Goal: Task Accomplishment & Management: Complete application form

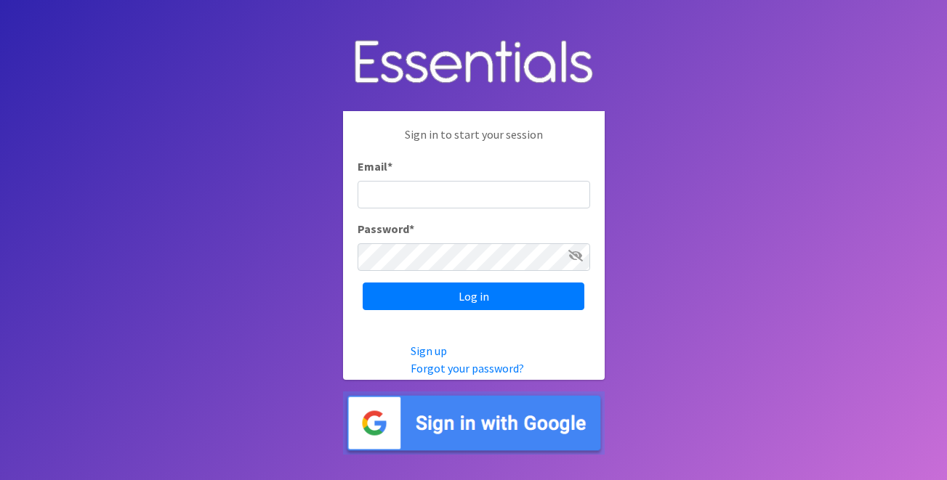
click at [547, 188] on input "Email *" at bounding box center [474, 195] width 233 height 28
click at [505, 199] on input "Email *" at bounding box center [474, 195] width 233 height 28
type input "[EMAIL_ADDRESS][DOMAIN_NAME]"
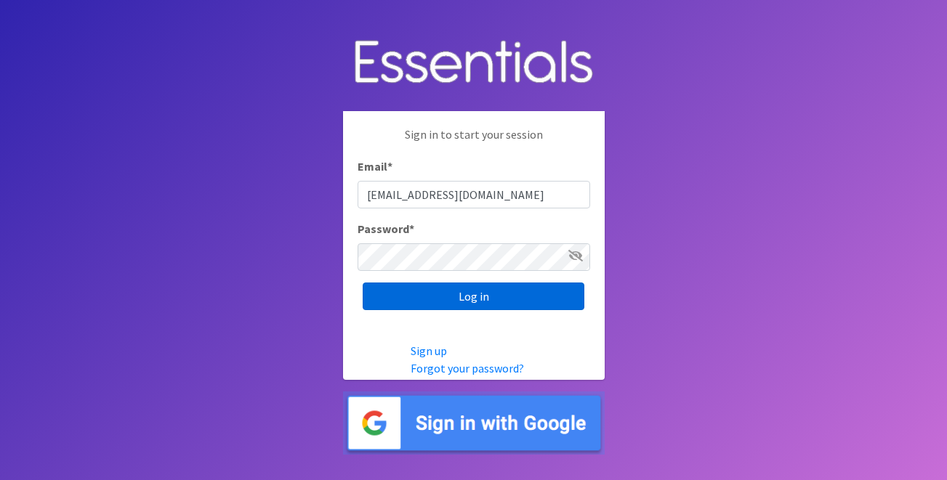
click at [479, 305] on input "Log in" at bounding box center [474, 297] width 222 height 28
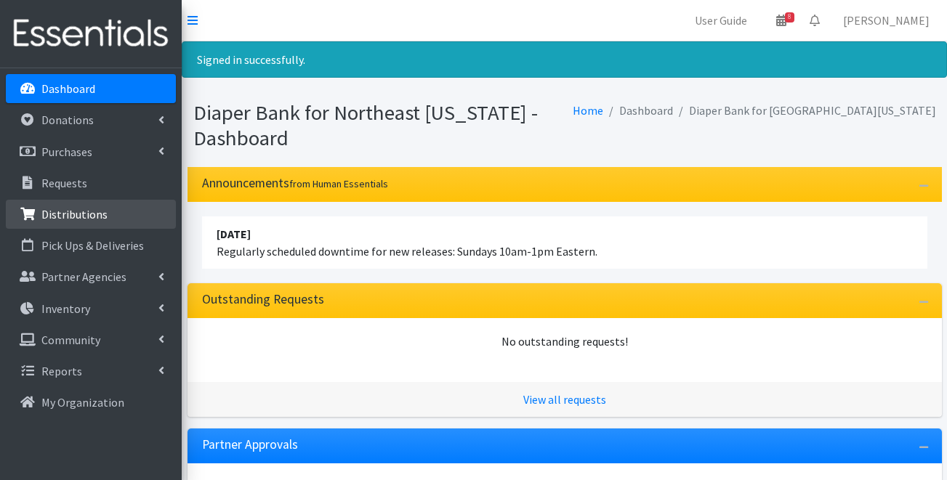
click at [147, 206] on link "Distributions" at bounding box center [91, 214] width 170 height 29
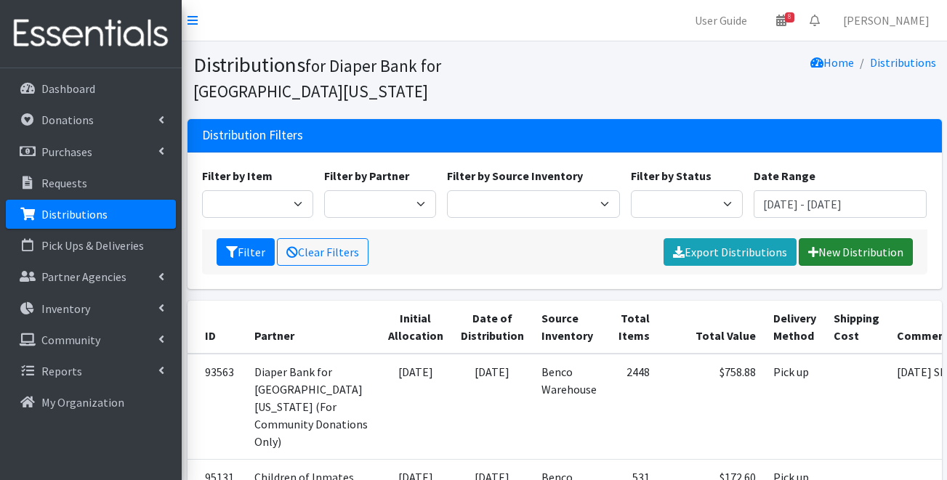
click at [890, 257] on link "New Distribution" at bounding box center [856, 252] width 114 height 28
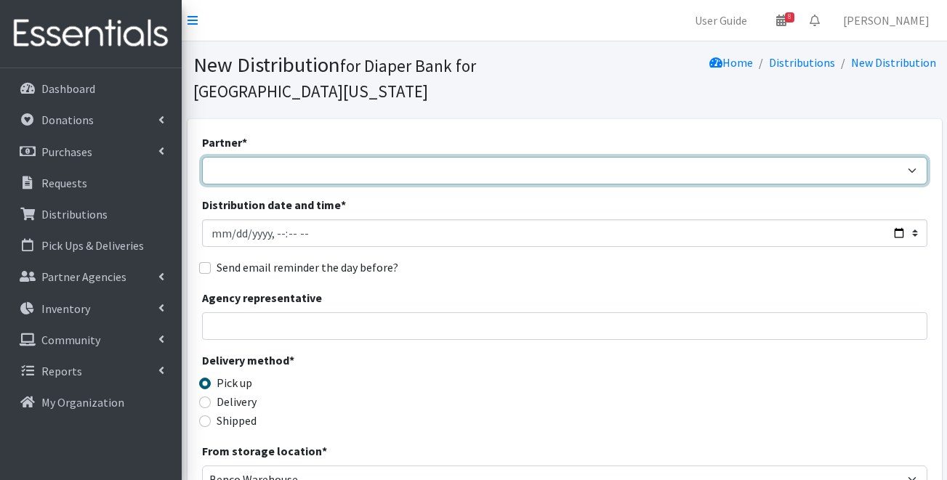
click at [465, 170] on select "Adore Me Nanny Baby Luv Pregnancy Center Children of Inmates Daniel Kids Diaper…" at bounding box center [564, 171] width 725 height 28
select select "5676"
click at [202, 157] on select "Adore Me Nanny Baby Luv Pregnancy Center Children of Inmates Daniel Kids Diaper…" at bounding box center [564, 171] width 725 height 28
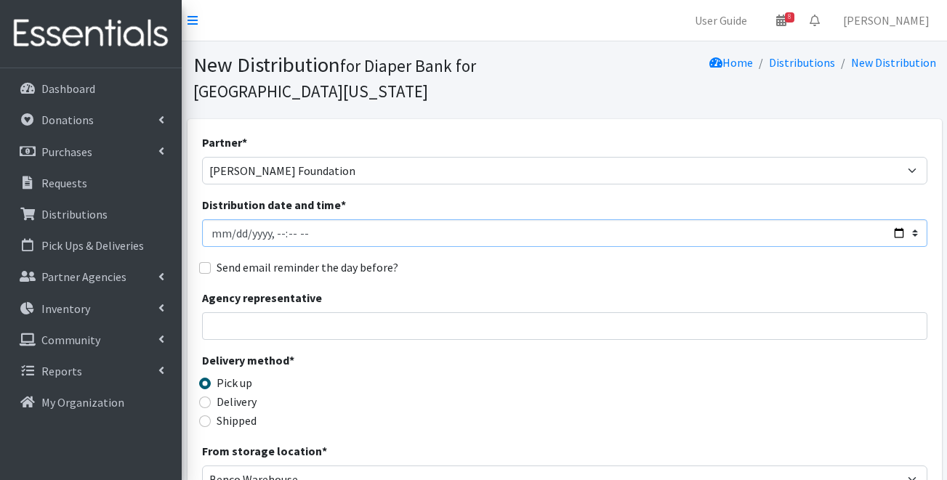
click at [238, 234] on input "Distribution date and time *" at bounding box center [564, 233] width 725 height 28
click at [234, 233] on input "Distribution date and time *" at bounding box center [564, 233] width 725 height 28
click at [277, 236] on input "Distribution date and time *" at bounding box center [564, 233] width 725 height 28
type input "2025-09-05T10:00"
click at [284, 332] on input "Agency representative" at bounding box center [564, 327] width 725 height 28
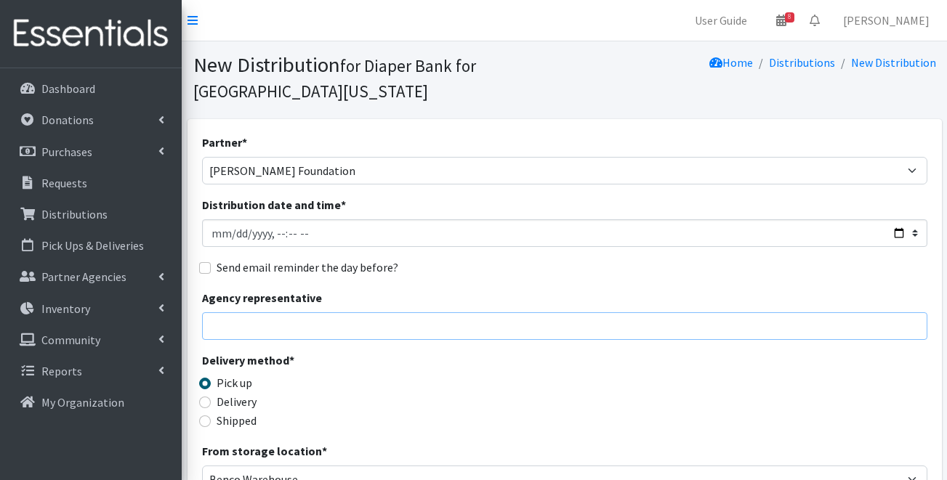
type input "Margaret Johnson"
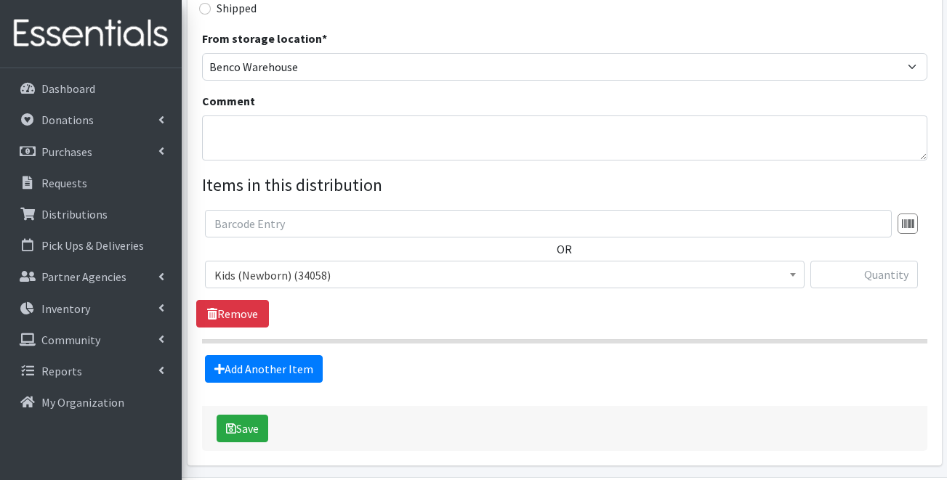
scroll to position [414, 0]
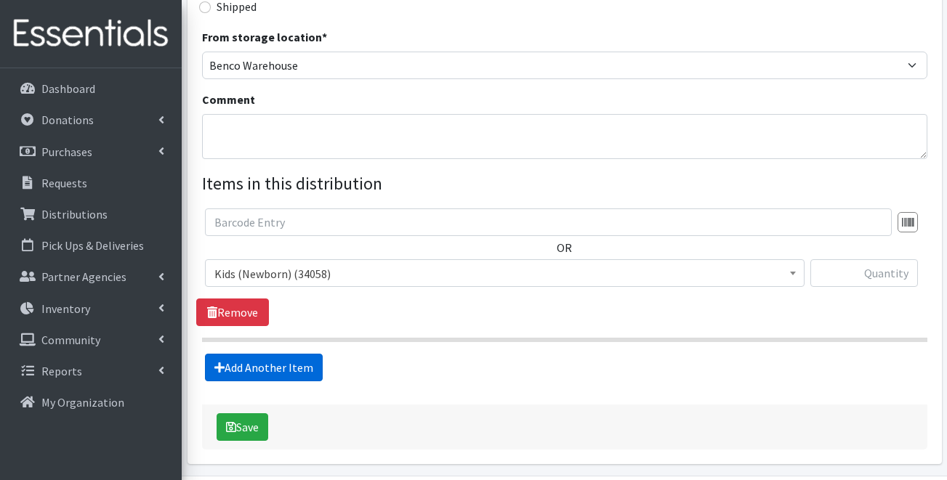
click at [285, 363] on link "Add Another Item" at bounding box center [264, 368] width 118 height 28
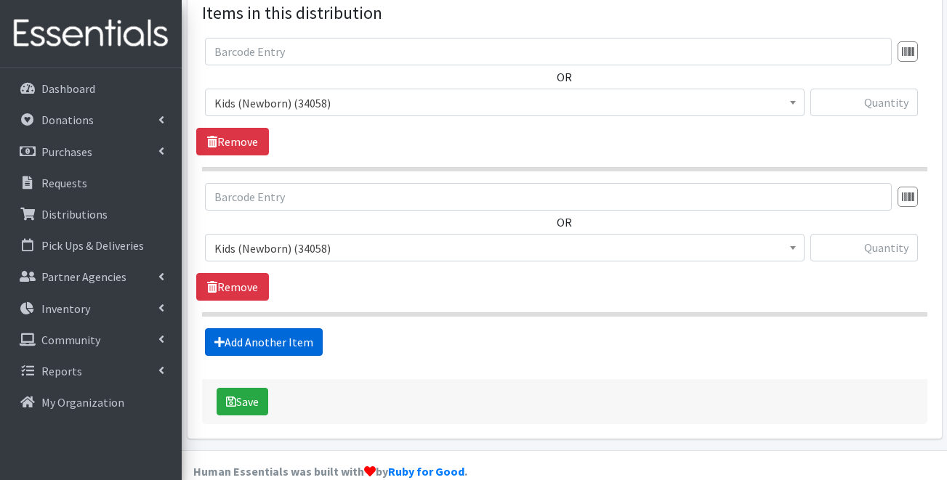
scroll to position [610, 0]
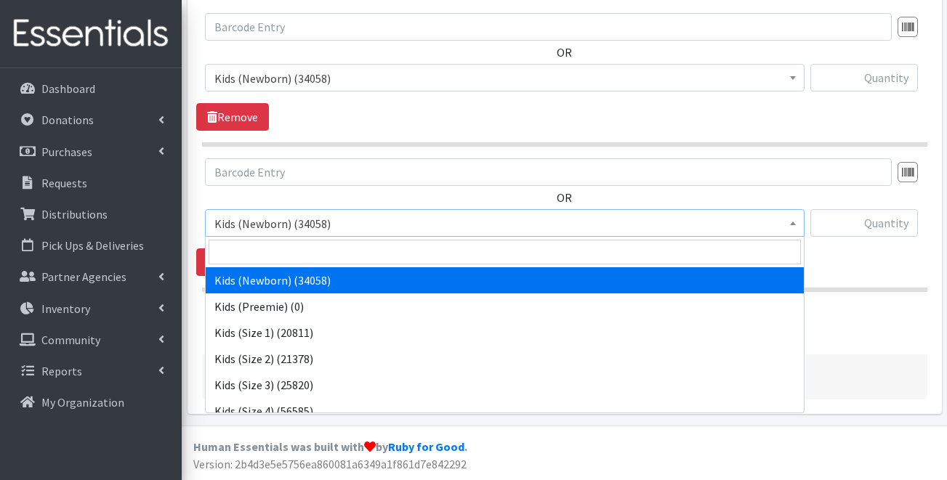
click at [364, 224] on span "Kids (Newborn) (34058)" at bounding box center [504, 224] width 581 height 20
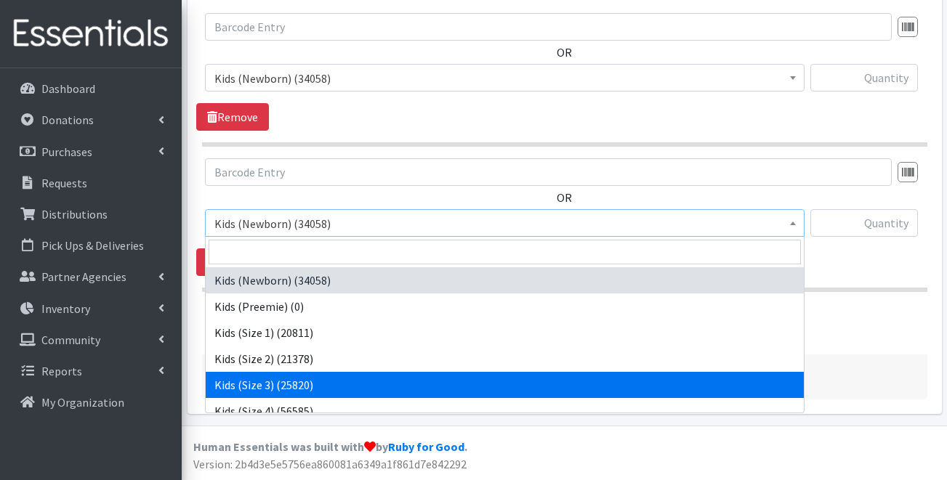
select select "4132"
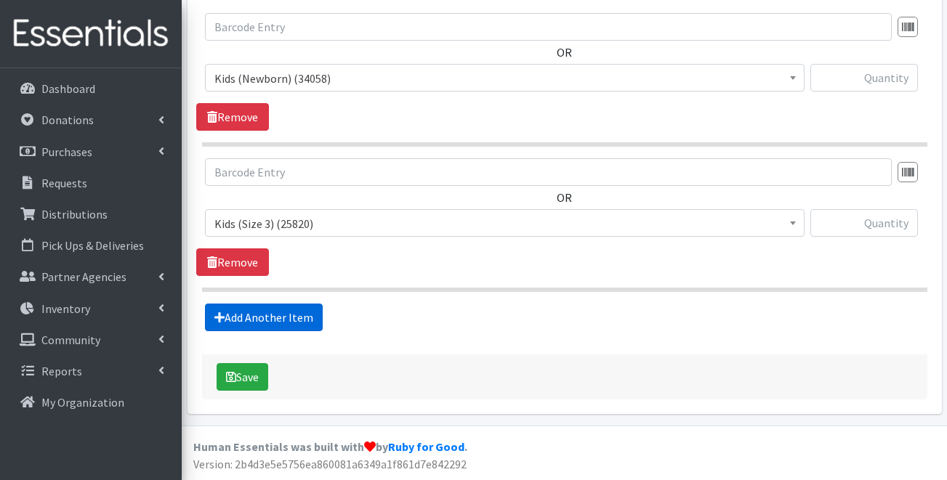
click at [299, 310] on link "Add Another Item" at bounding box center [264, 318] width 118 height 28
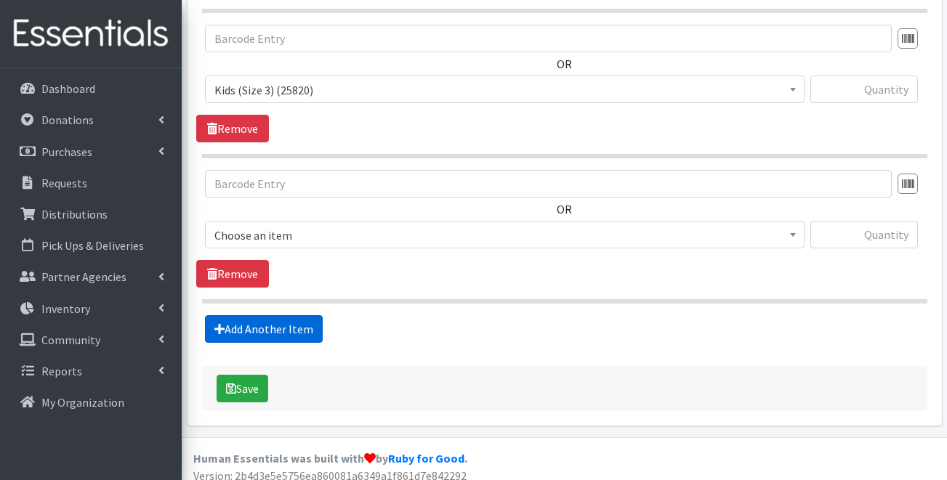
scroll to position [755, 0]
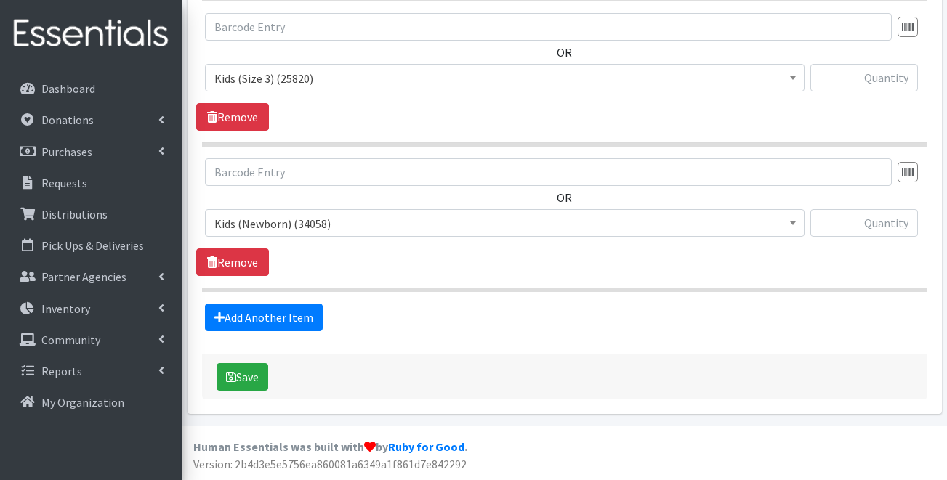
click at [366, 220] on span "Kids (Newborn) (34058)" at bounding box center [504, 224] width 581 height 20
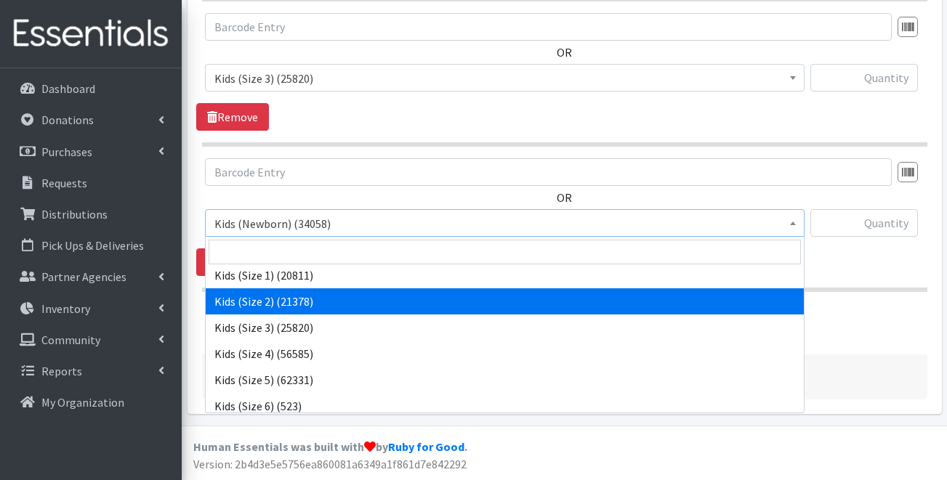
scroll to position [57, 0]
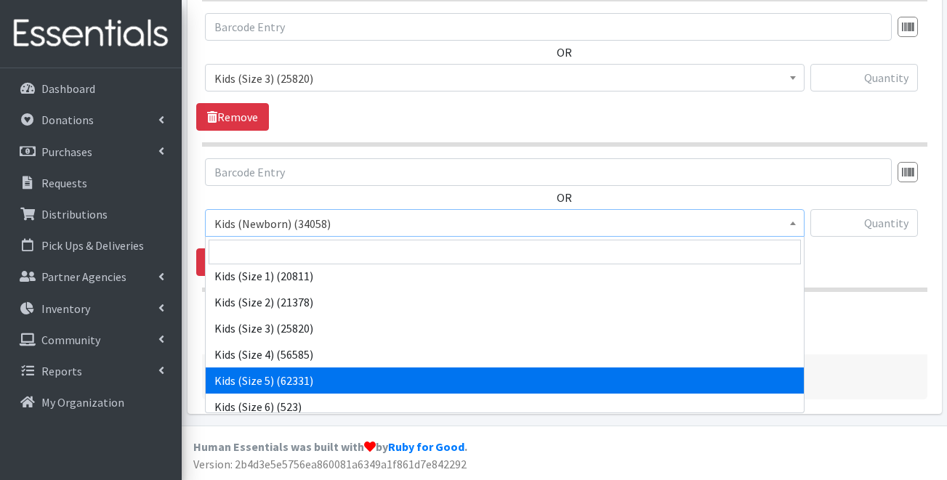
select select "4134"
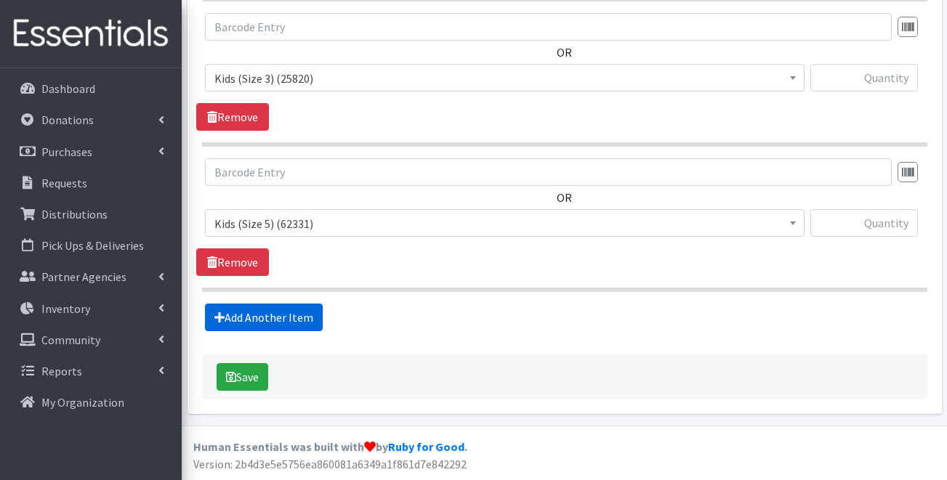
click at [307, 321] on link "Add Another Item" at bounding box center [264, 318] width 118 height 28
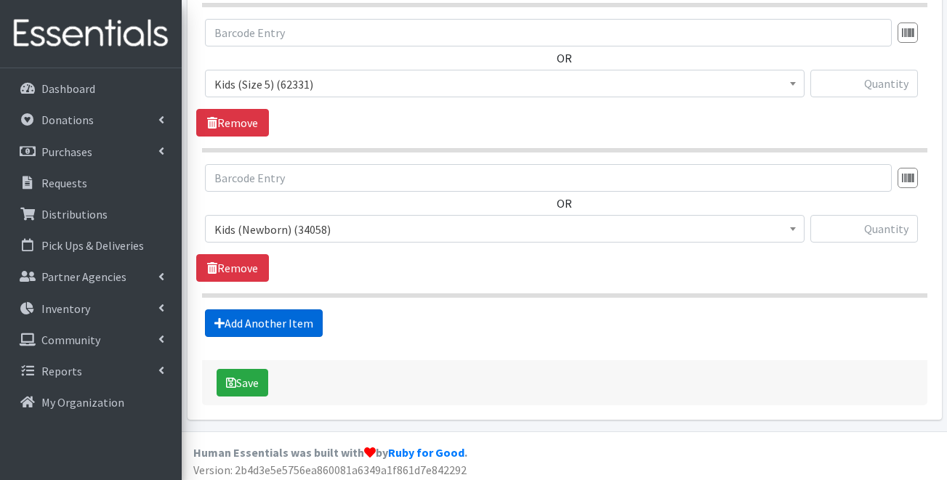
scroll to position [900, 0]
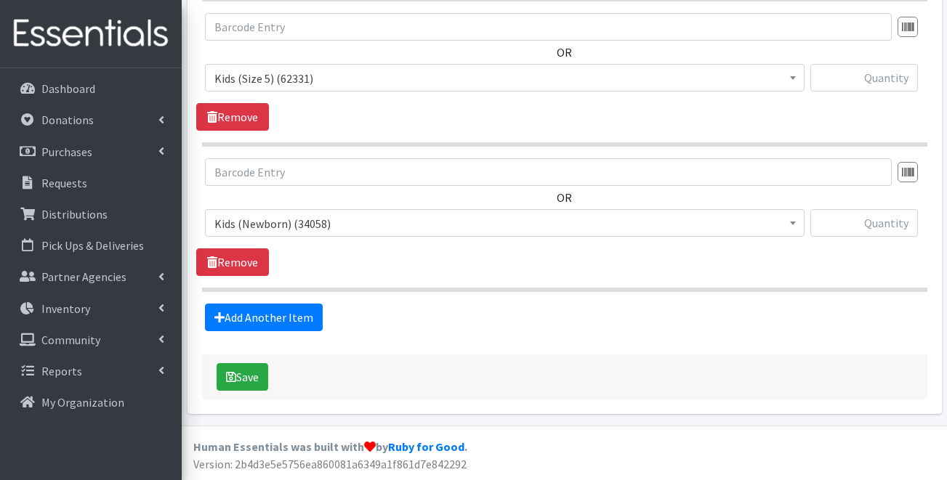
click at [371, 217] on span "Kids (Newborn) (34058)" at bounding box center [504, 224] width 581 height 20
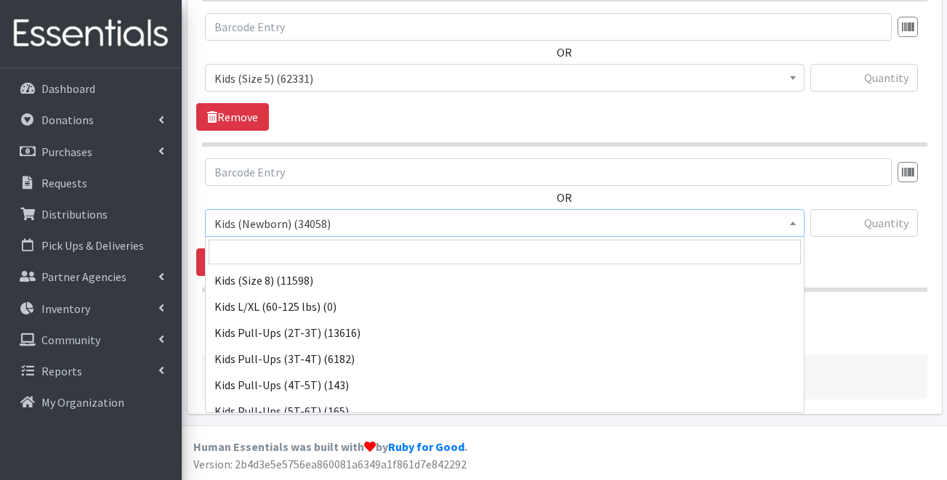
scroll to position [246, 0]
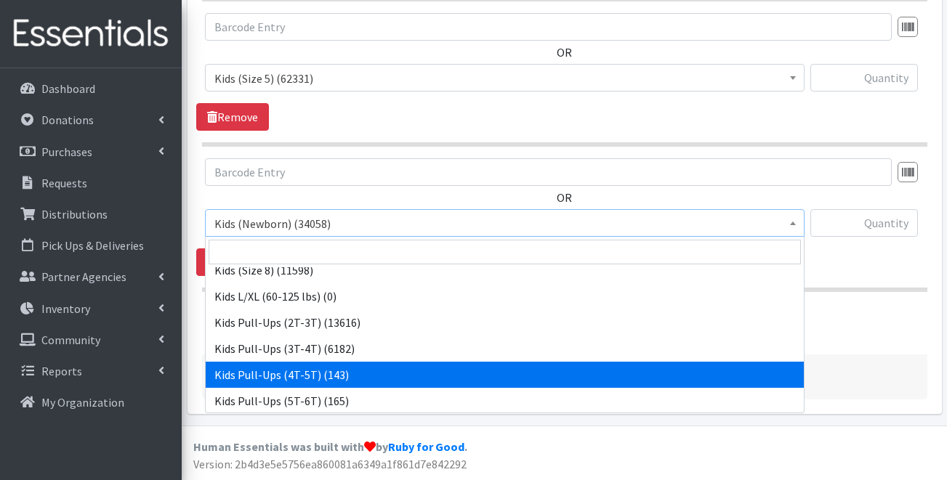
select select "4129"
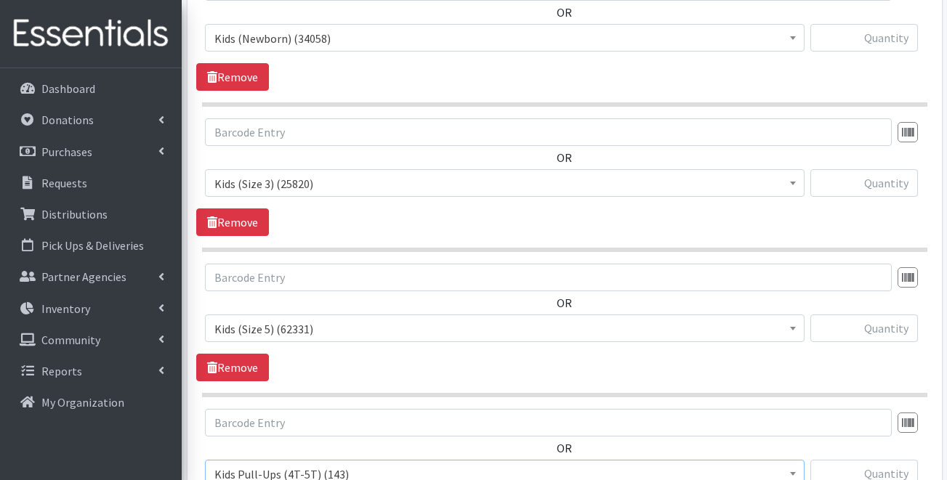
scroll to position [646, 0]
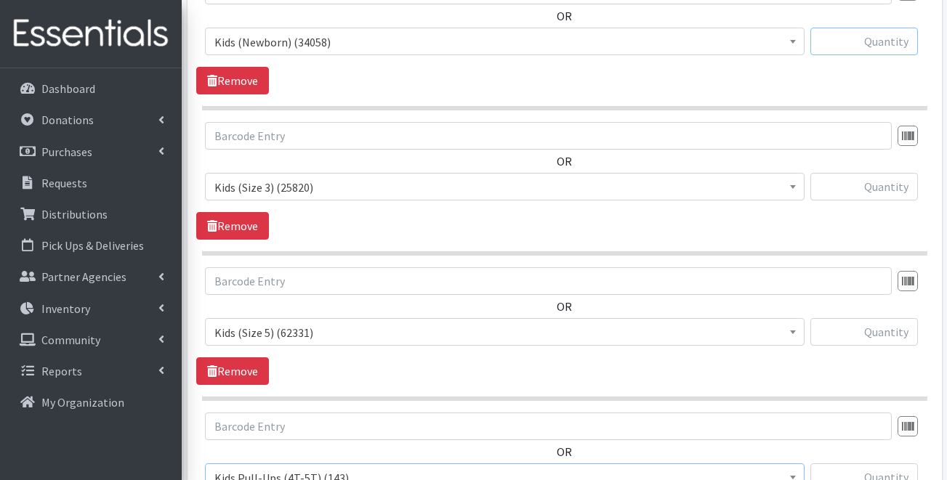
click at [840, 39] on input "text" at bounding box center [864, 42] width 108 height 28
type input "250"
click at [842, 188] on input "text" at bounding box center [864, 187] width 108 height 28
type input "200"
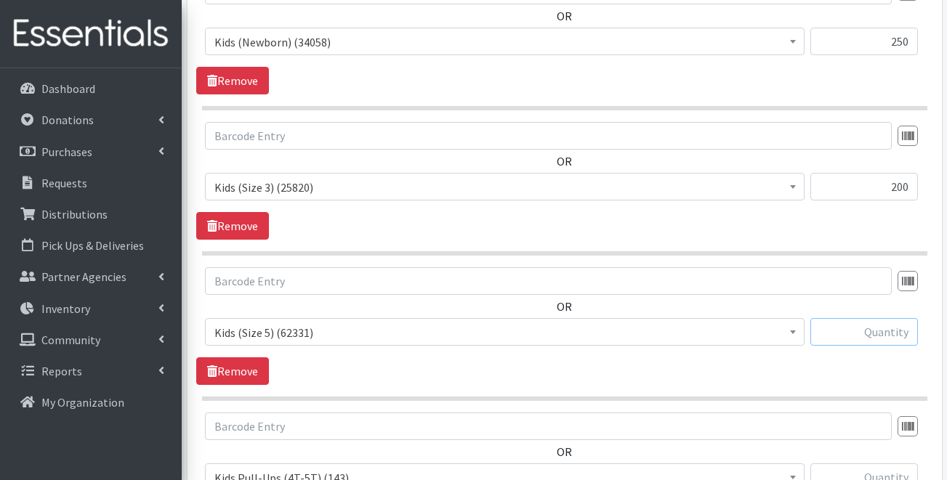
click at [868, 334] on input "text" at bounding box center [864, 332] width 108 height 28
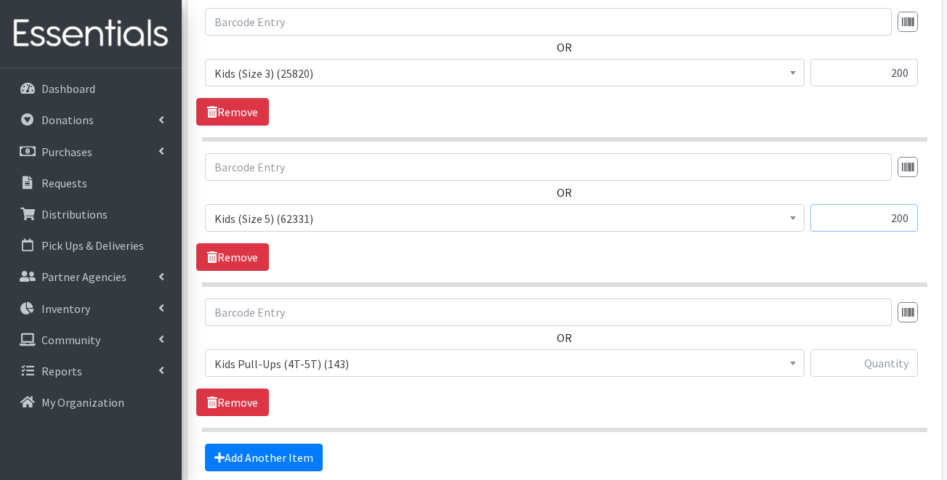
scroll to position [762, 0]
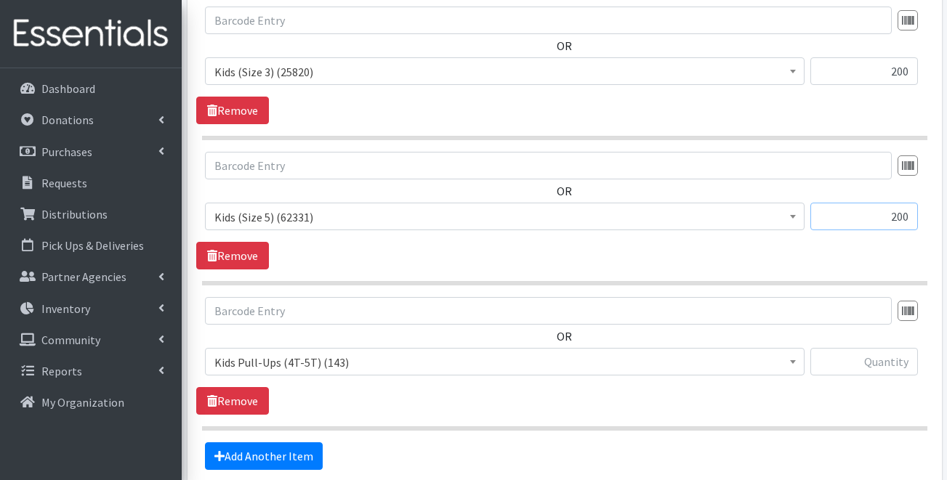
type input "200"
click at [848, 375] on input "text" at bounding box center [864, 362] width 108 height 28
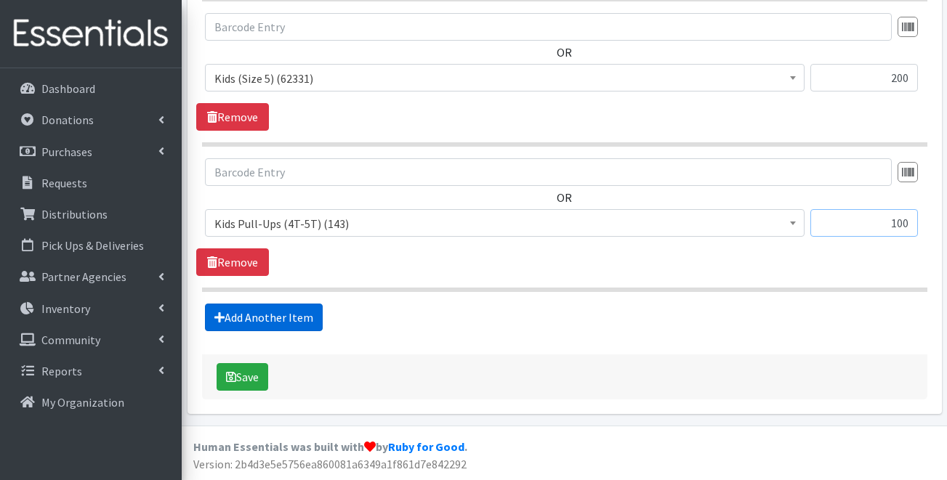
type input "100"
click at [305, 315] on link "Add Another Item" at bounding box center [264, 318] width 118 height 28
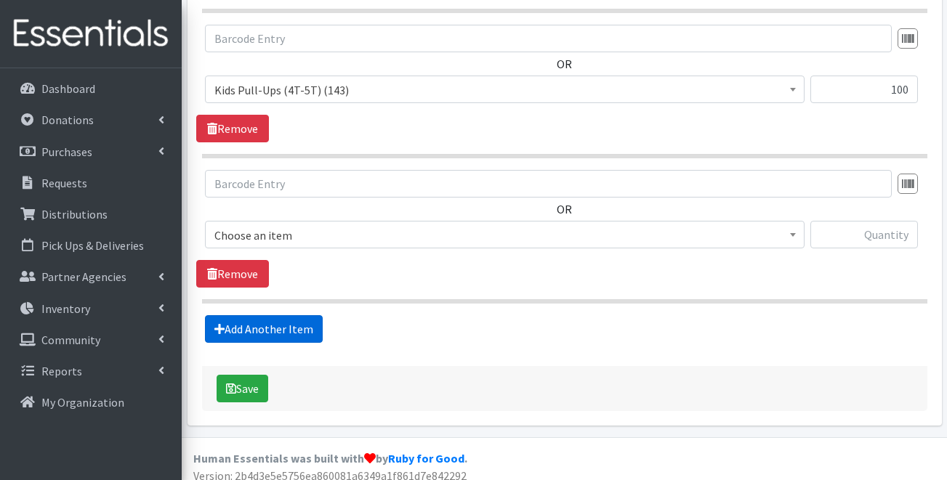
scroll to position [1046, 0]
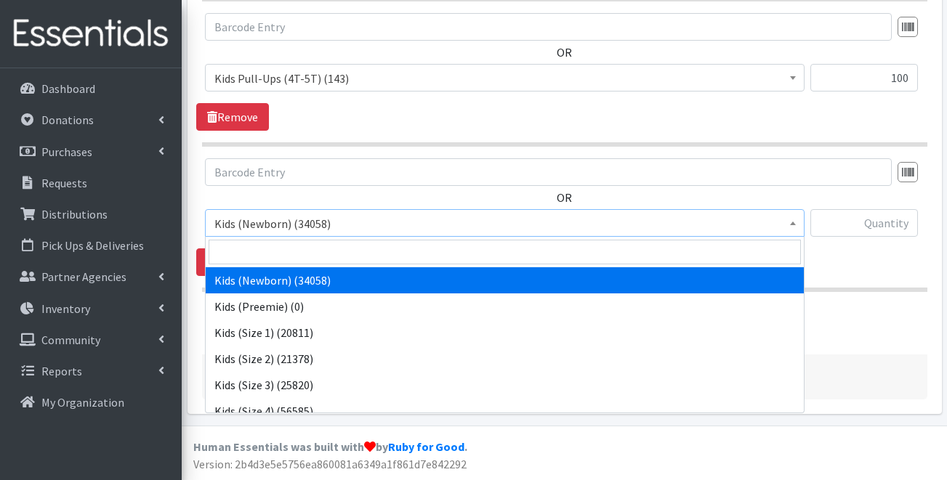
click at [361, 223] on span "Kids (Newborn) (34058)" at bounding box center [504, 224] width 581 height 20
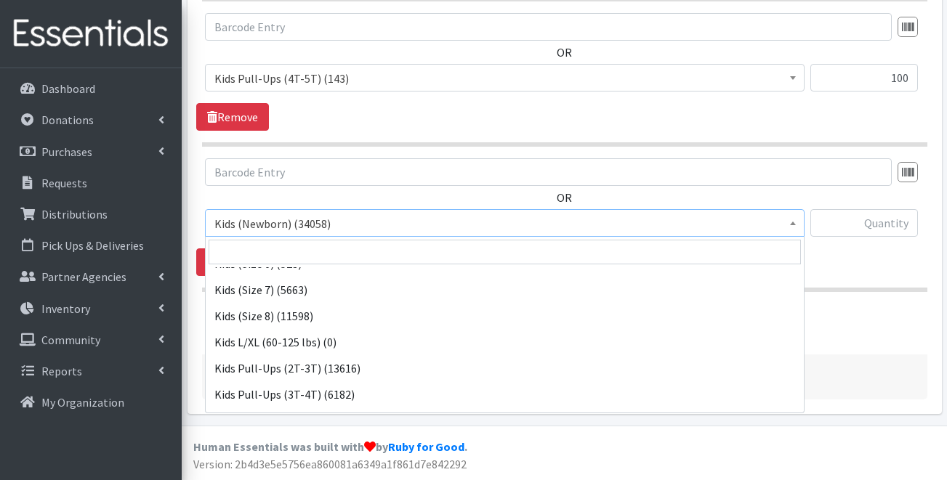
scroll to position [273, 0]
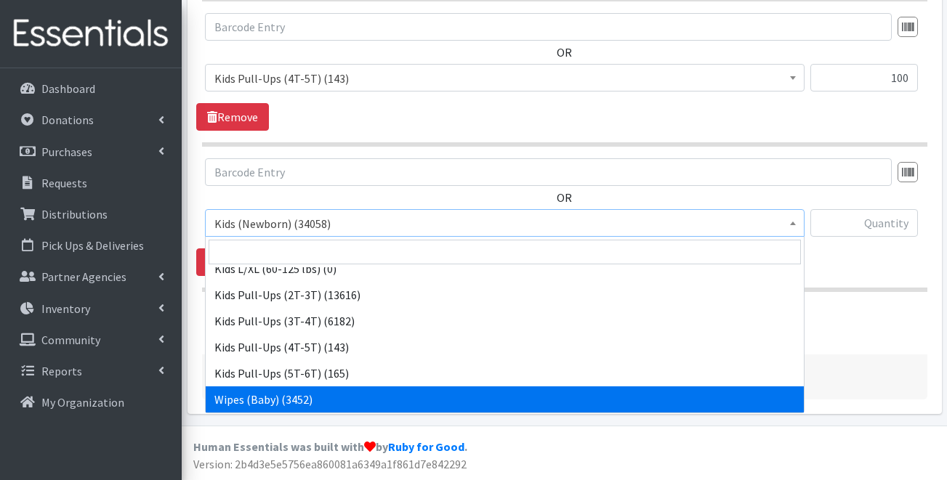
select select "4159"
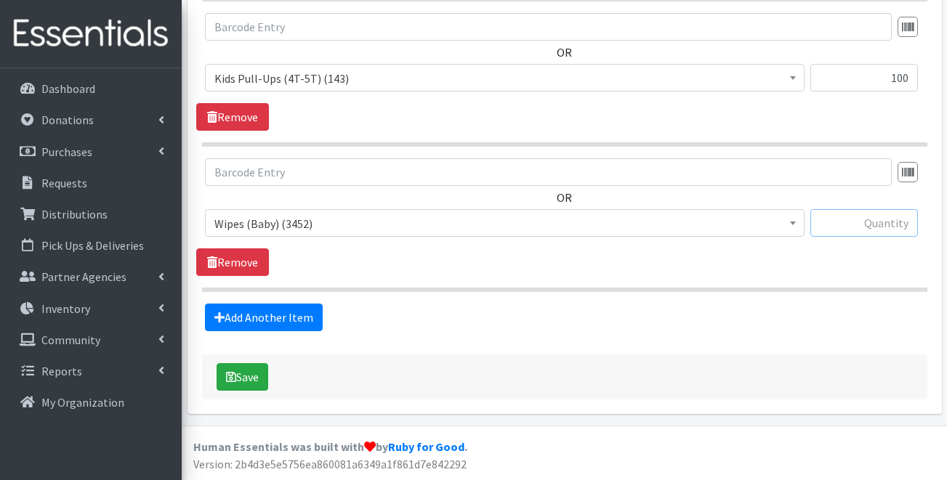
click at [833, 230] on input "text" at bounding box center [864, 223] width 108 height 28
type input "20"
click at [209, 386] on div "Save" at bounding box center [564, 377] width 725 height 45
click at [241, 378] on button "Save" at bounding box center [243, 377] width 52 height 28
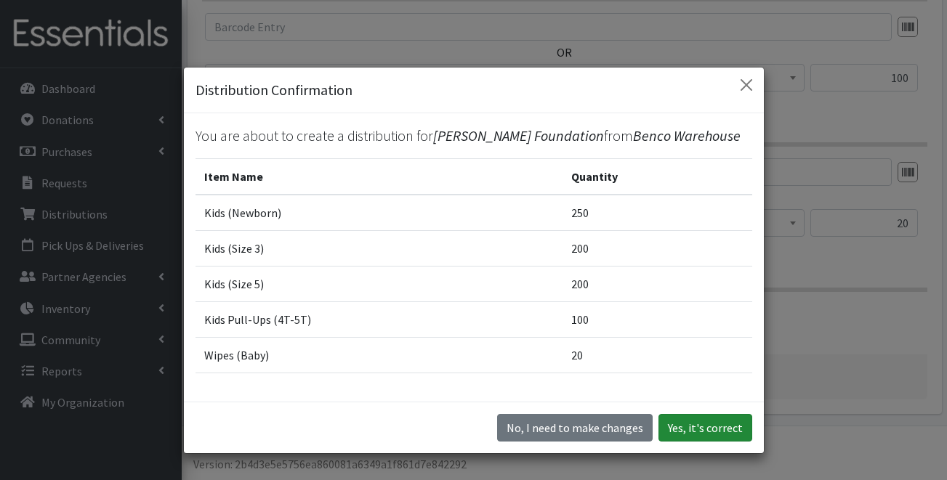
click at [687, 422] on button "Yes, it's correct" at bounding box center [705, 428] width 94 height 28
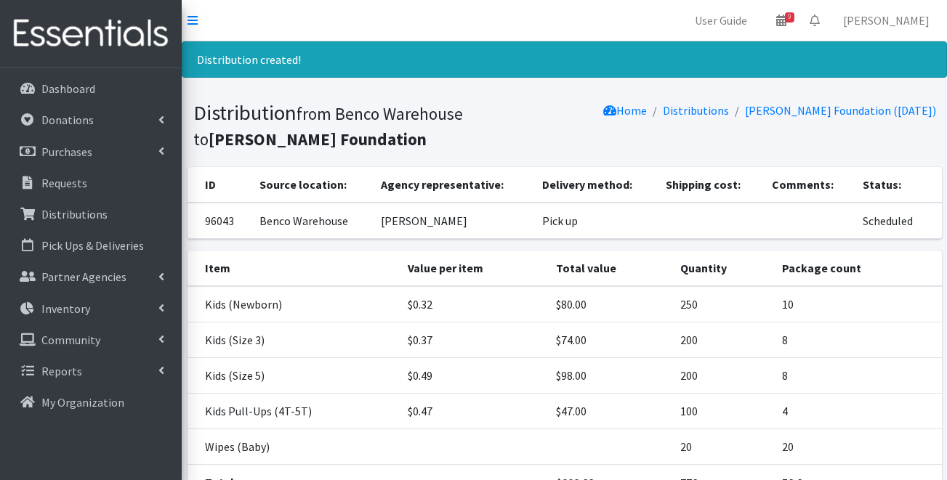
scroll to position [132, 0]
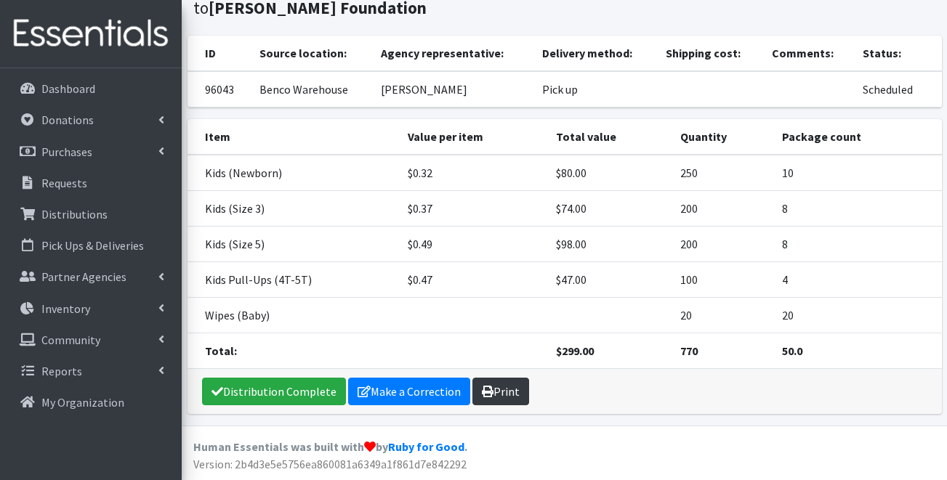
click at [498, 384] on link "Print" at bounding box center [500, 392] width 57 height 28
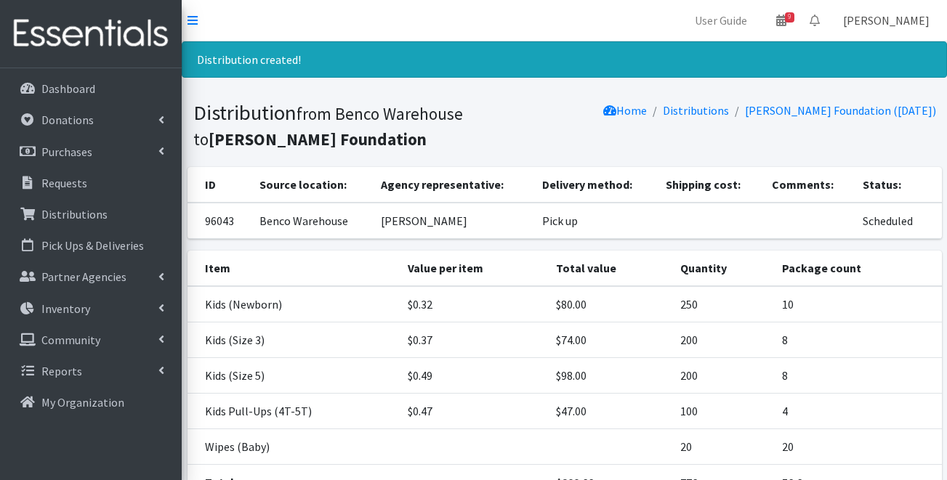
click at [887, 25] on link "[PERSON_NAME]" at bounding box center [886, 20] width 110 height 29
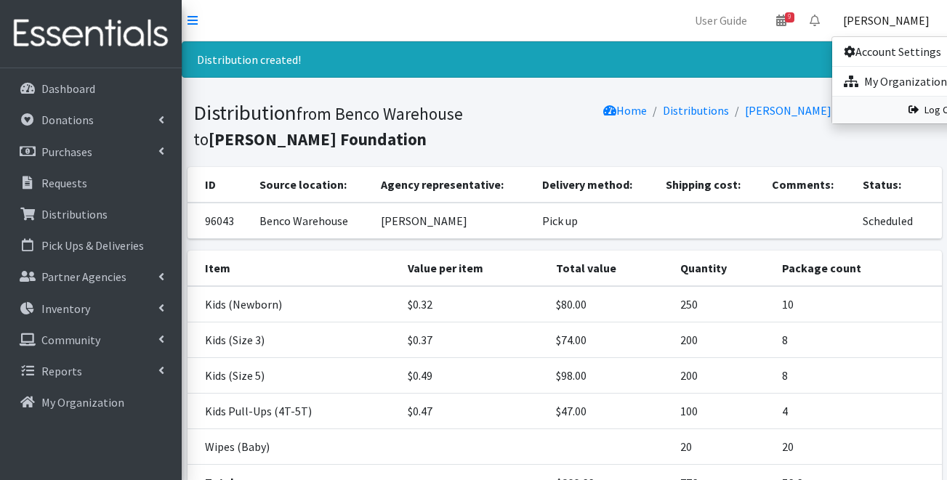
click at [882, 104] on link "Log Out" at bounding box center [933, 110] width 202 height 27
